Goal: Task Accomplishment & Management: Complete application form

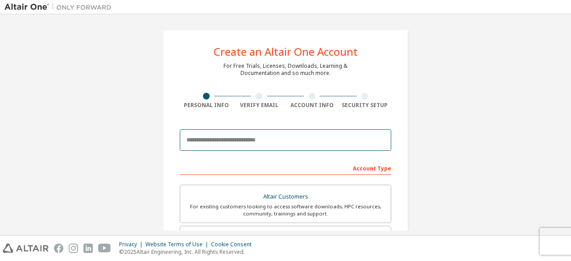
click at [230, 143] on input "email" at bounding box center [285, 139] width 211 height 21
type input "*"
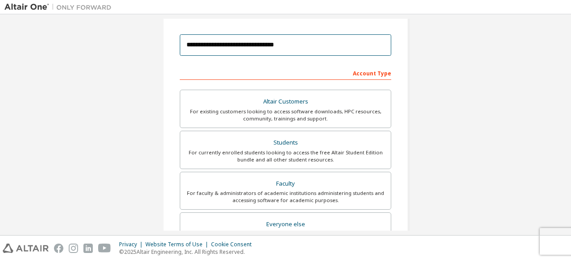
scroll to position [96, 0]
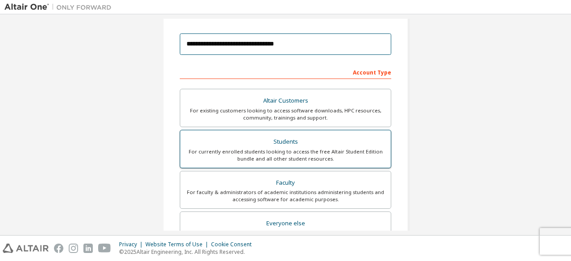
type input "**********"
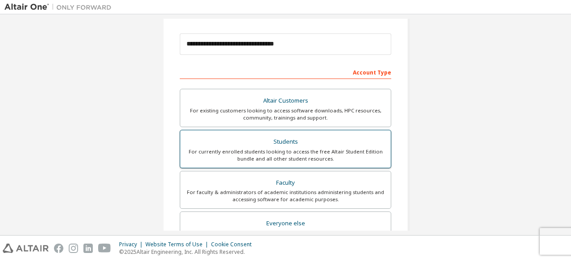
click at [296, 149] on div "For currently enrolled students looking to access the free Altair Student Editi…" at bounding box center [285, 155] width 200 height 14
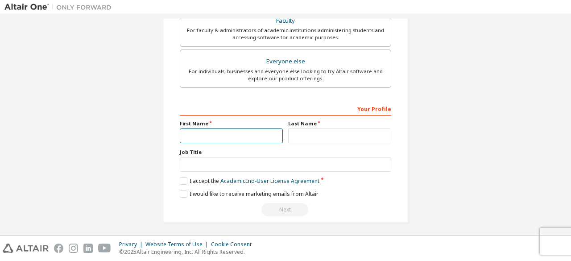
click at [248, 136] on input "text" at bounding box center [231, 135] width 103 height 15
type input "****"
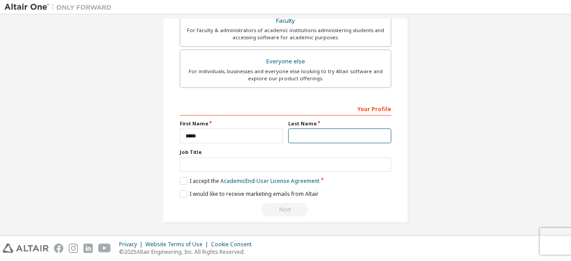
click at [319, 131] on input "text" at bounding box center [339, 135] width 103 height 15
type input "******"
click at [180, 177] on label "I accept the Academic End-User License Agreement" at bounding box center [250, 181] width 140 height 8
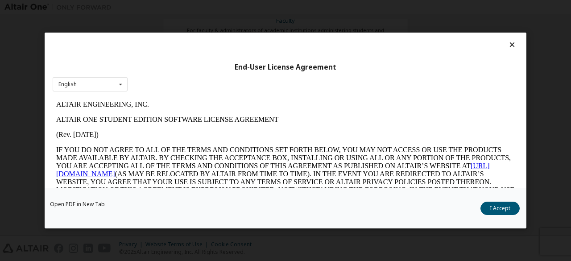
scroll to position [0, 0]
click at [507, 44] on icon at bounding box center [511, 45] width 9 height 8
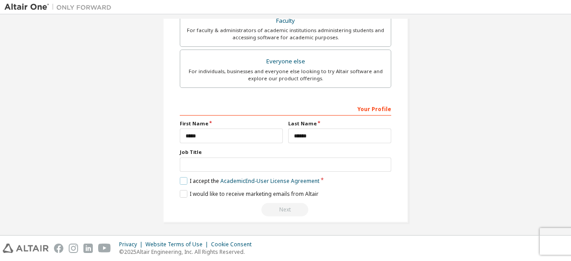
click at [181, 179] on label "I accept the Academic End-User License Agreement" at bounding box center [250, 181] width 140 height 8
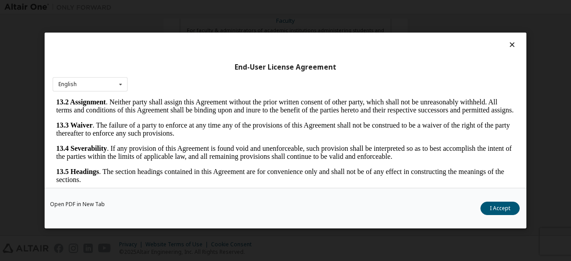
scroll to position [1490, 0]
click at [491, 214] on button "I Accept" at bounding box center [499, 208] width 39 height 13
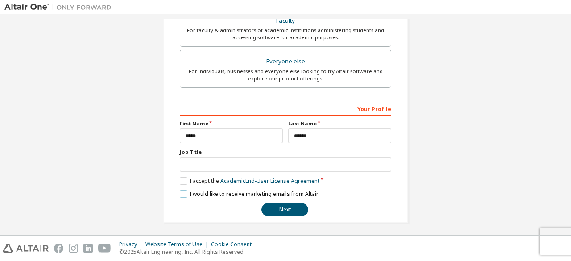
click at [183, 191] on label "I would like to receive marketing emails from Altair" at bounding box center [249, 194] width 139 height 8
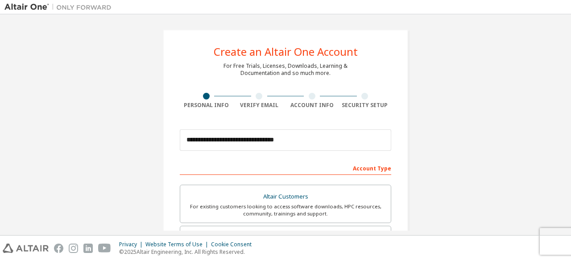
scroll to position [258, 0]
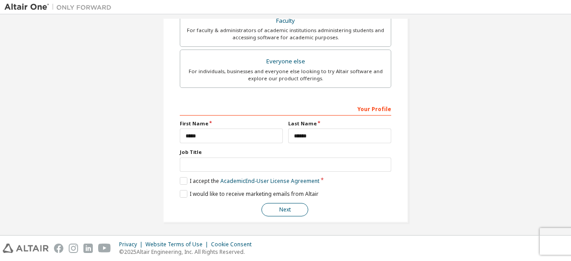
click at [282, 203] on button "Next" at bounding box center [284, 209] width 47 height 13
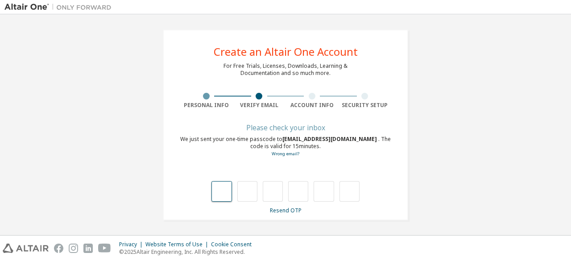
type input "*"
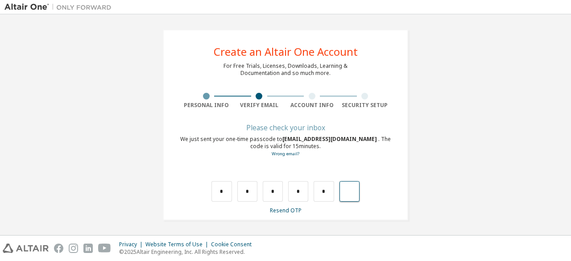
type input "*"
